Goal: Use online tool/utility: Utilize a website feature to perform a specific function

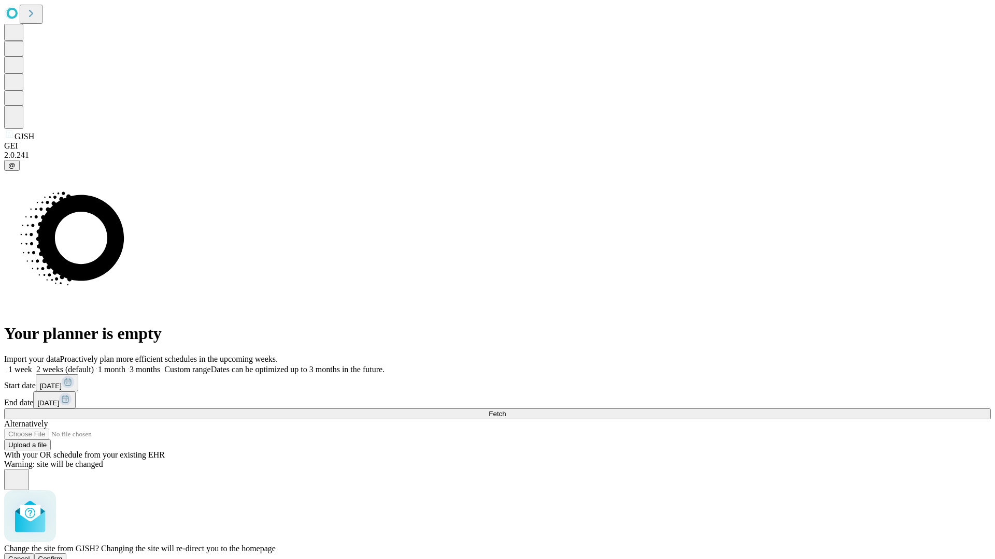
click at [63, 555] on span "Confirm" at bounding box center [50, 559] width 24 height 8
click at [125, 365] on label "1 month" at bounding box center [110, 369] width 32 height 9
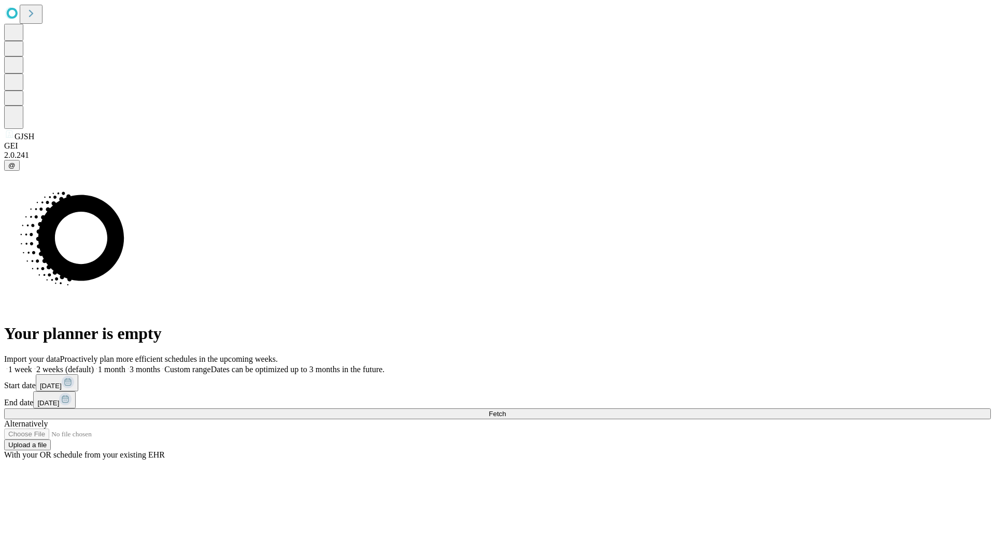
click at [506, 410] on span "Fetch" at bounding box center [496, 414] width 17 height 8
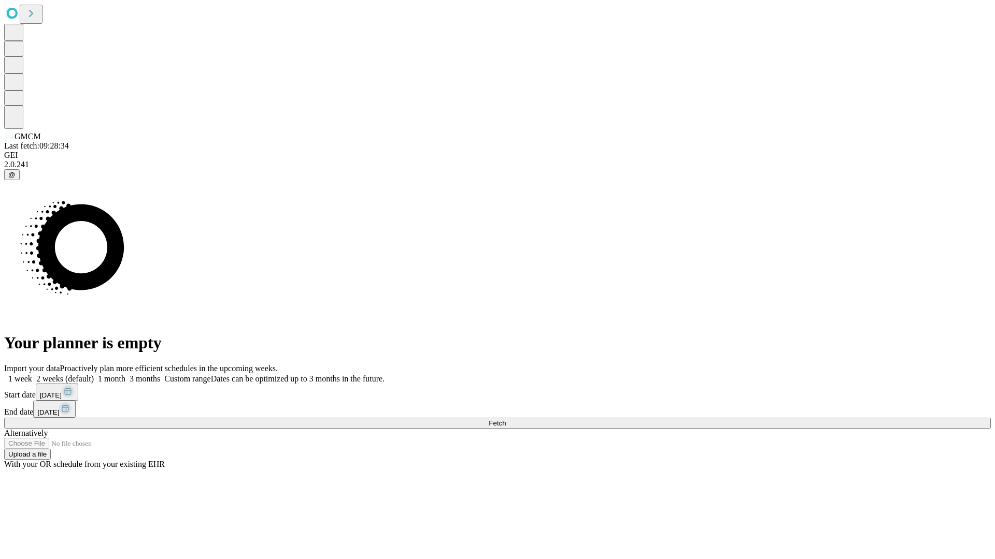
click at [125, 375] on label "1 month" at bounding box center [110, 379] width 32 height 9
click at [506, 420] on span "Fetch" at bounding box center [496, 424] width 17 height 8
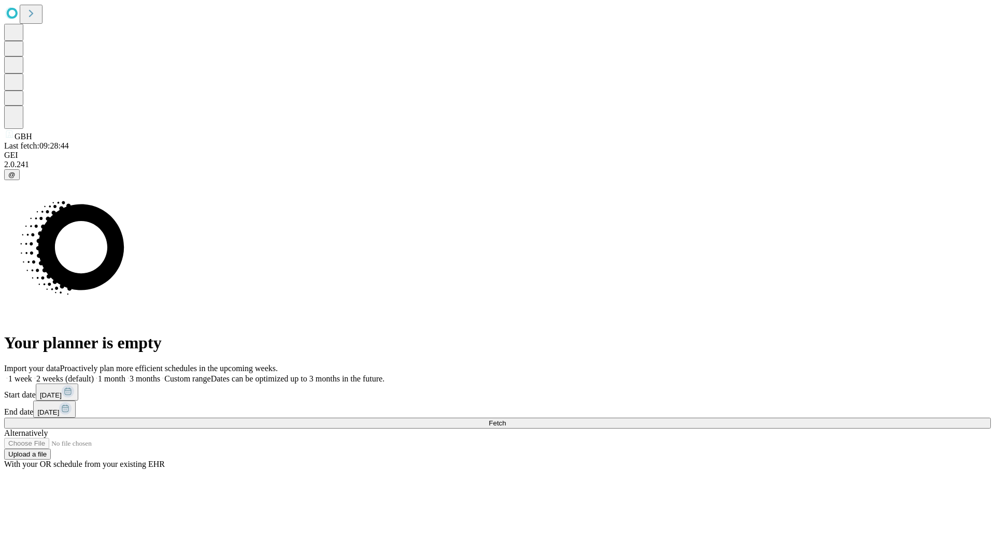
click at [125, 375] on label "1 month" at bounding box center [110, 379] width 32 height 9
click at [506, 420] on span "Fetch" at bounding box center [496, 424] width 17 height 8
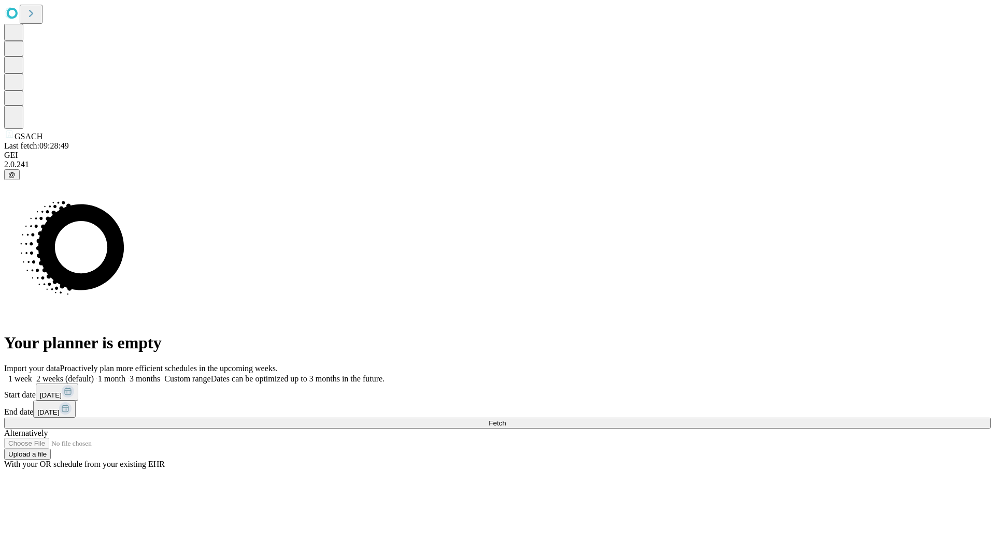
click at [506, 420] on span "Fetch" at bounding box center [496, 424] width 17 height 8
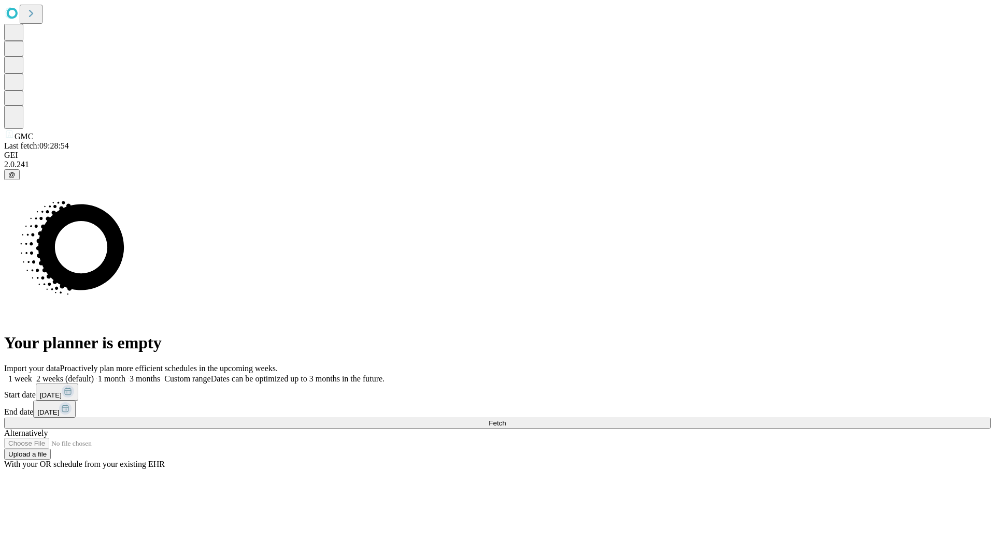
click at [125, 375] on label "1 month" at bounding box center [110, 379] width 32 height 9
click at [506, 420] on span "Fetch" at bounding box center [496, 424] width 17 height 8
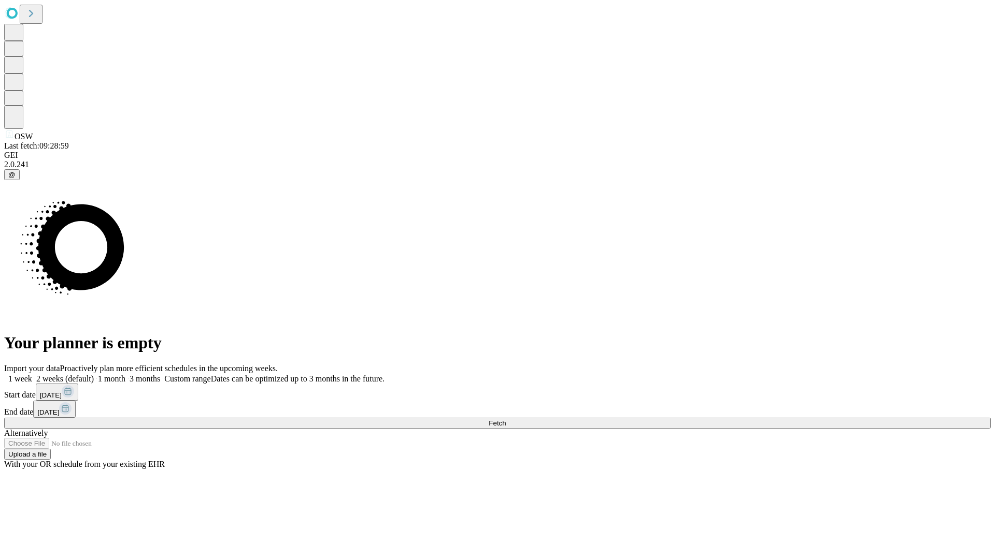
click at [125, 375] on label "1 month" at bounding box center [110, 379] width 32 height 9
click at [506, 420] on span "Fetch" at bounding box center [496, 424] width 17 height 8
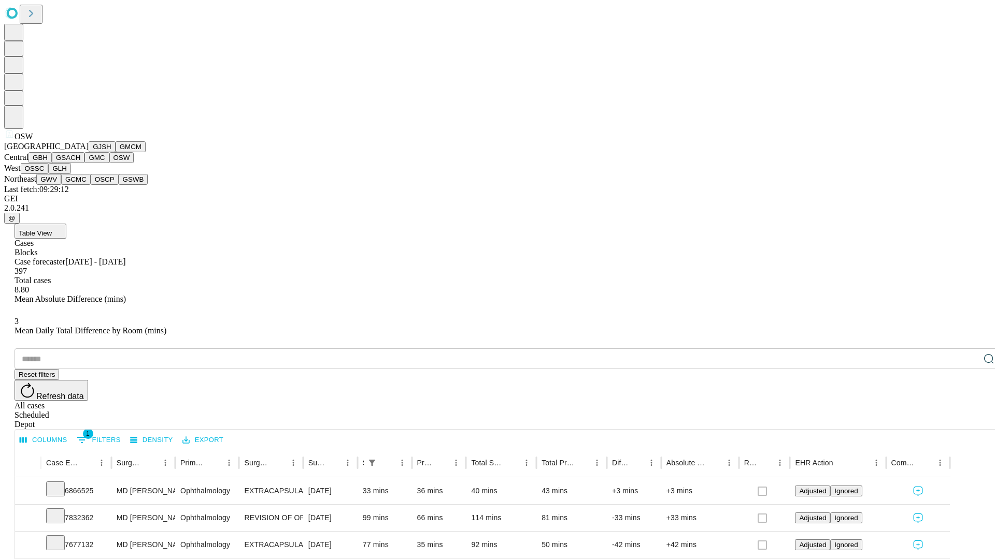
click at [49, 174] on button "OSSC" at bounding box center [35, 168] width 28 height 11
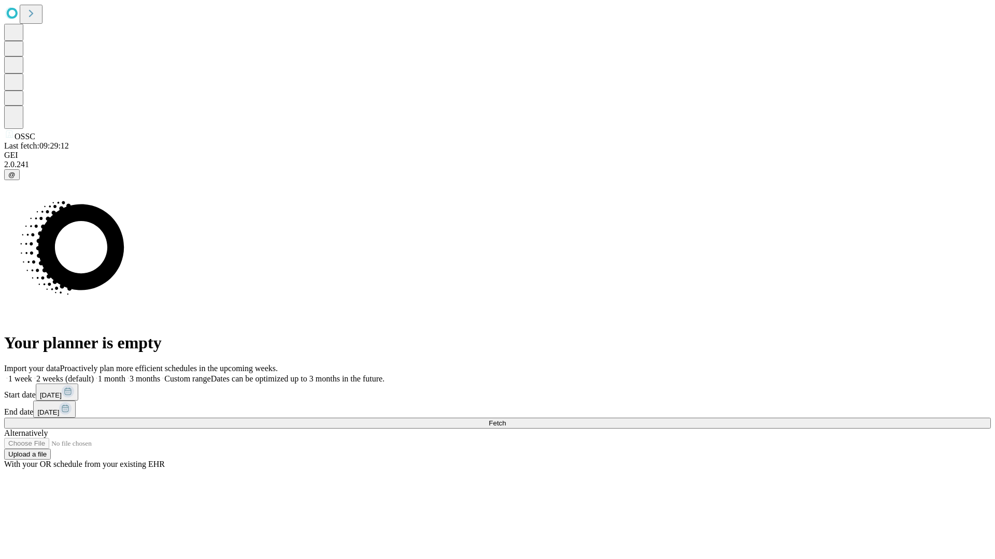
click at [125, 375] on label "1 month" at bounding box center [110, 379] width 32 height 9
click at [506, 420] on span "Fetch" at bounding box center [496, 424] width 17 height 8
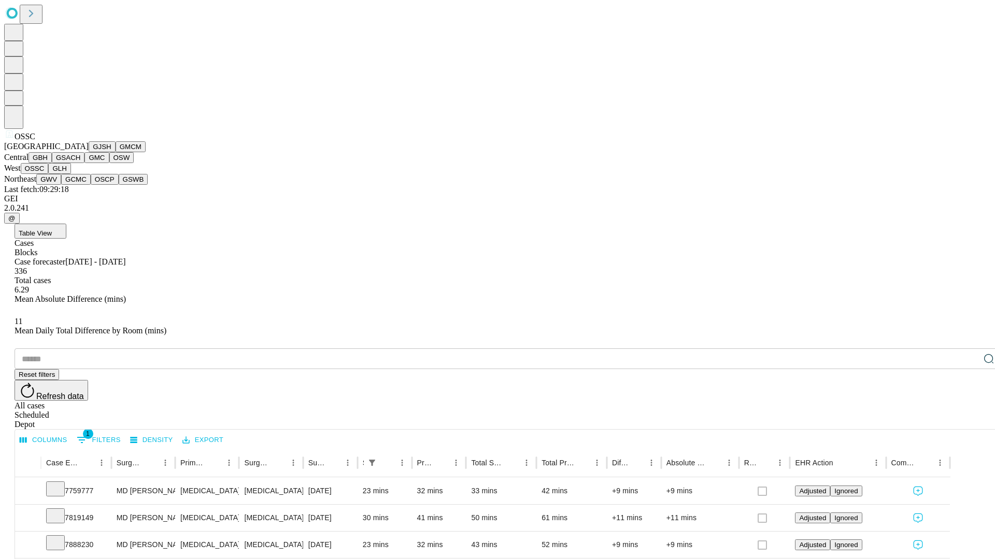
click at [70, 174] on button "GLH" at bounding box center [59, 168] width 22 height 11
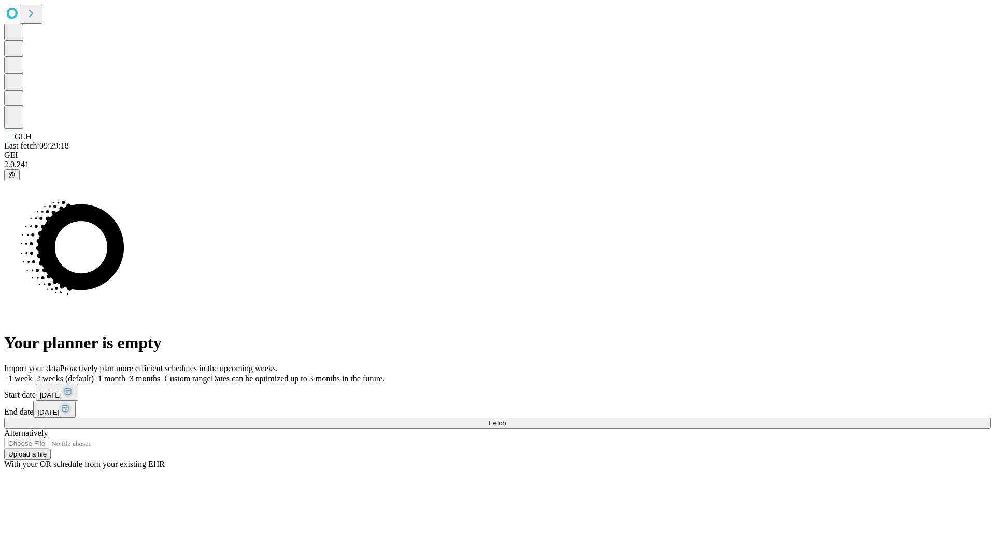
click at [125, 375] on label "1 month" at bounding box center [110, 379] width 32 height 9
click at [506, 420] on span "Fetch" at bounding box center [496, 424] width 17 height 8
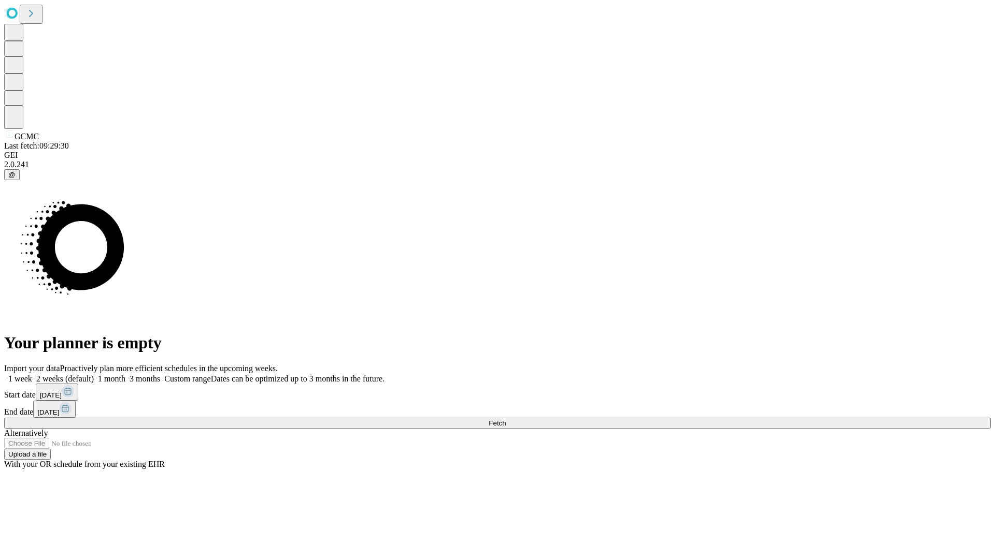
click at [125, 375] on label "1 month" at bounding box center [110, 379] width 32 height 9
click at [506, 420] on span "Fetch" at bounding box center [496, 424] width 17 height 8
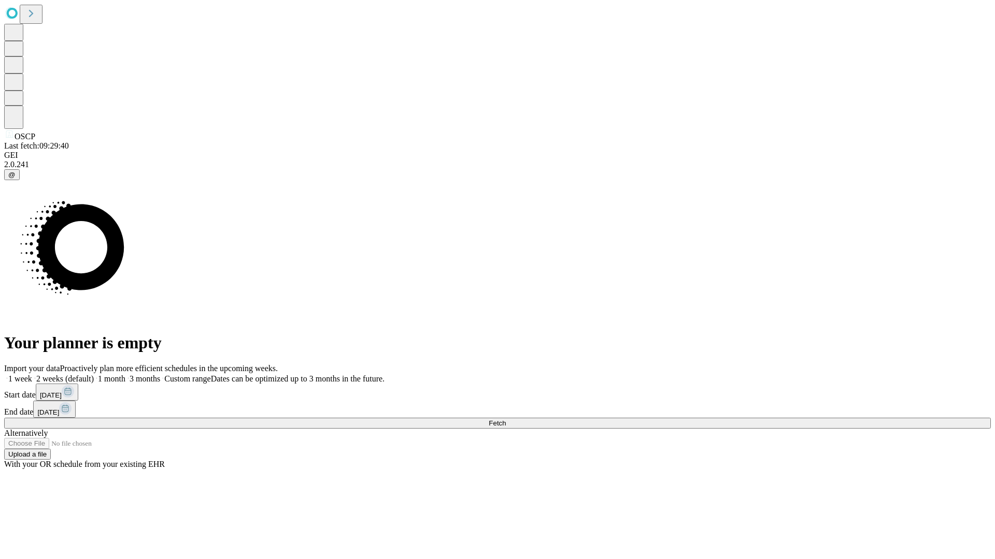
click at [125, 375] on label "1 month" at bounding box center [110, 379] width 32 height 9
click at [506, 420] on span "Fetch" at bounding box center [496, 424] width 17 height 8
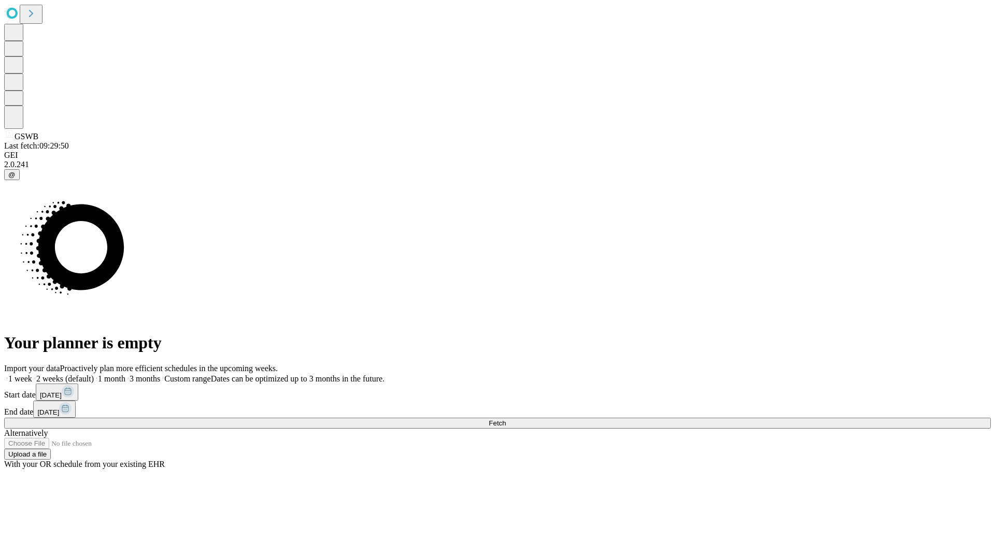
click at [125, 375] on label "1 month" at bounding box center [110, 379] width 32 height 9
click at [506, 420] on span "Fetch" at bounding box center [496, 424] width 17 height 8
